Goal: Task Accomplishment & Management: Use online tool/utility

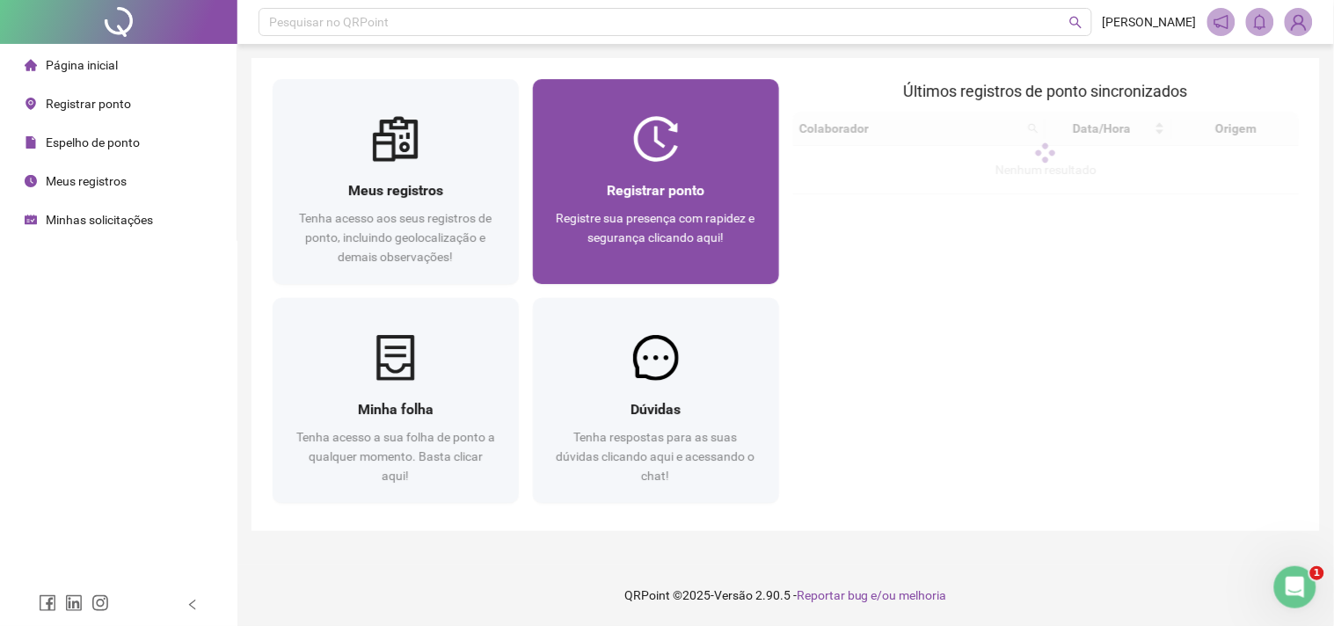
click at [653, 188] on span "Registrar ponto" at bounding box center [656, 190] width 98 height 17
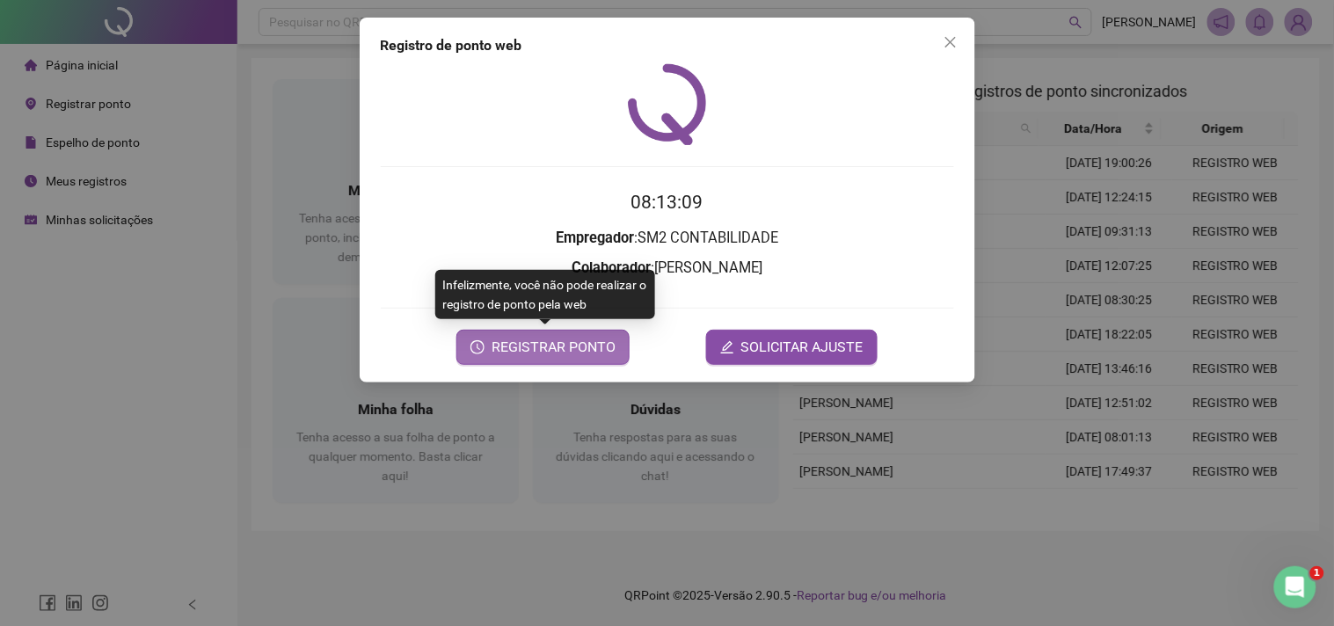
click at [582, 354] on span "REGISTRAR PONTO" at bounding box center [554, 347] width 124 height 21
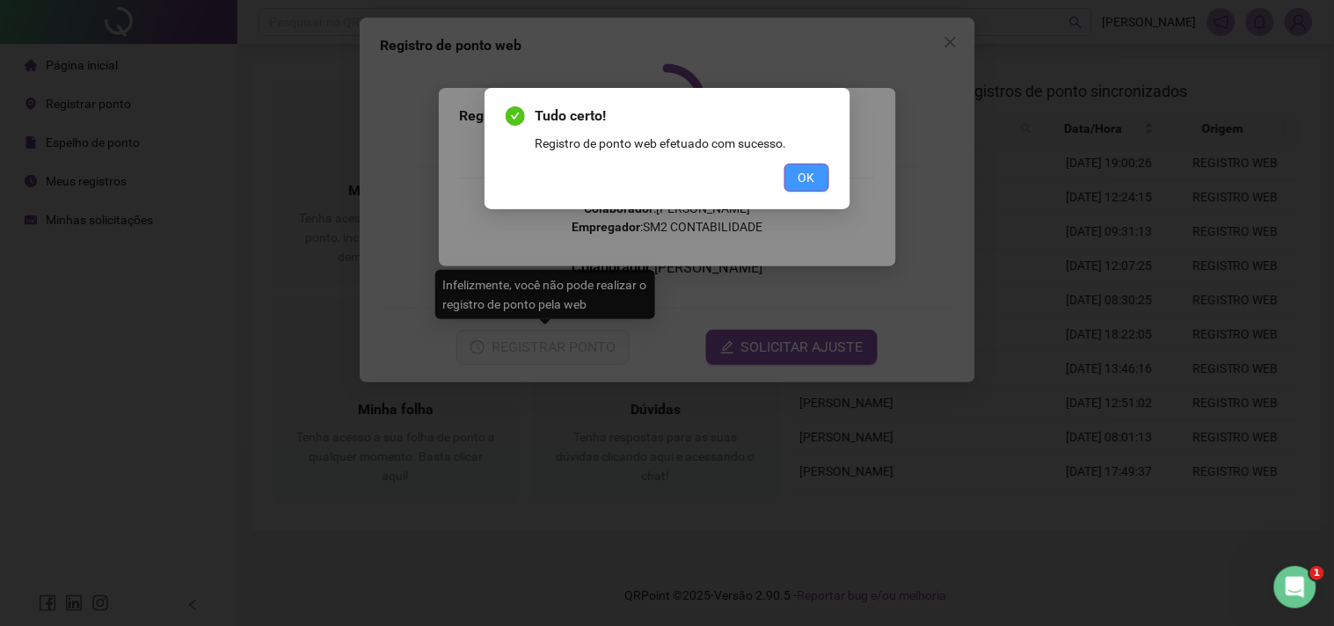
click at [806, 179] on span "OK" at bounding box center [807, 177] width 17 height 19
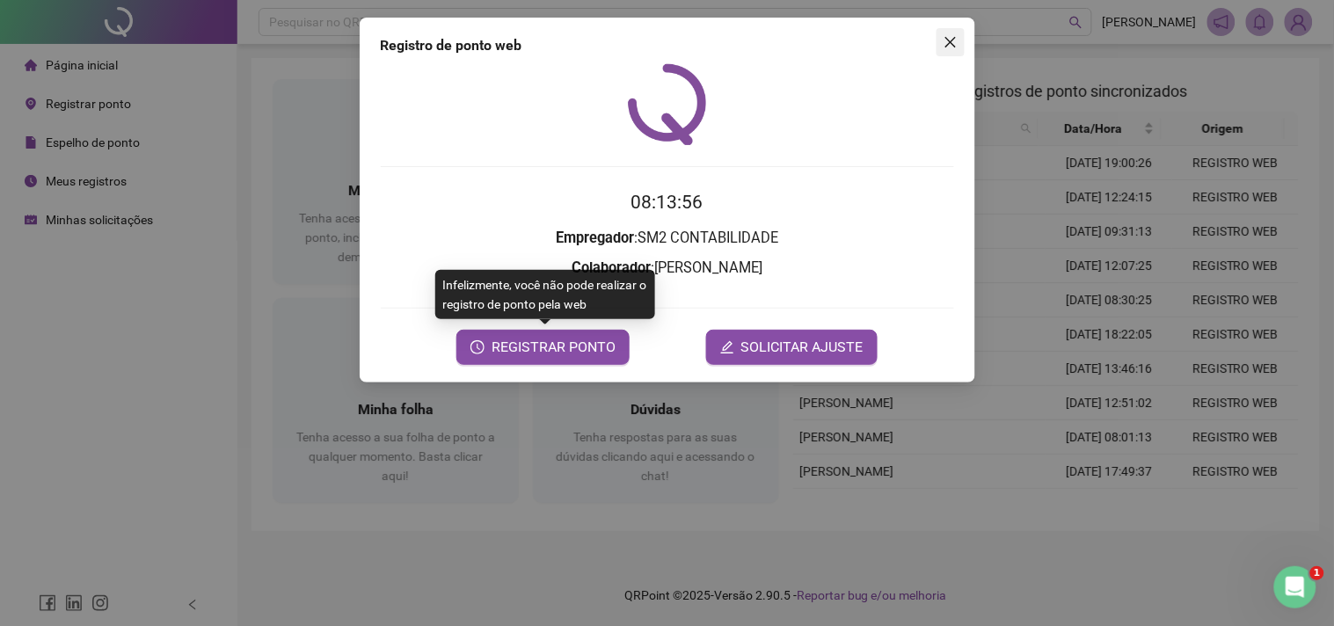
click at [952, 33] on button "Close" at bounding box center [951, 42] width 28 height 28
